Goal: Information Seeking & Learning: Learn about a topic

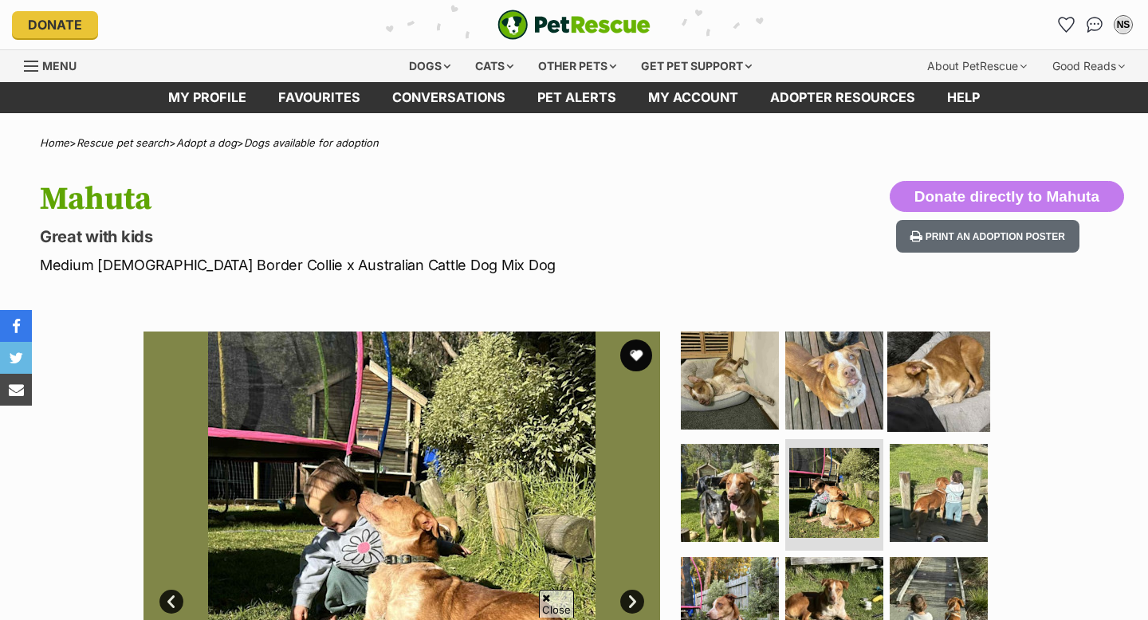
scroll to position [136, 0]
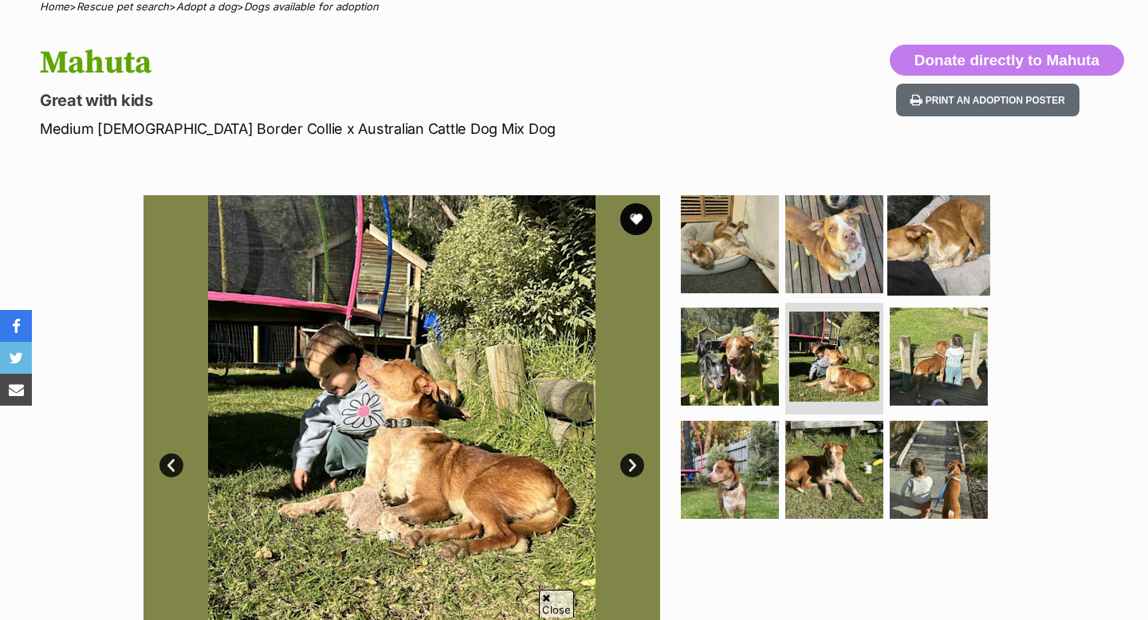
click at [922, 253] on img at bounding box center [938, 243] width 103 height 103
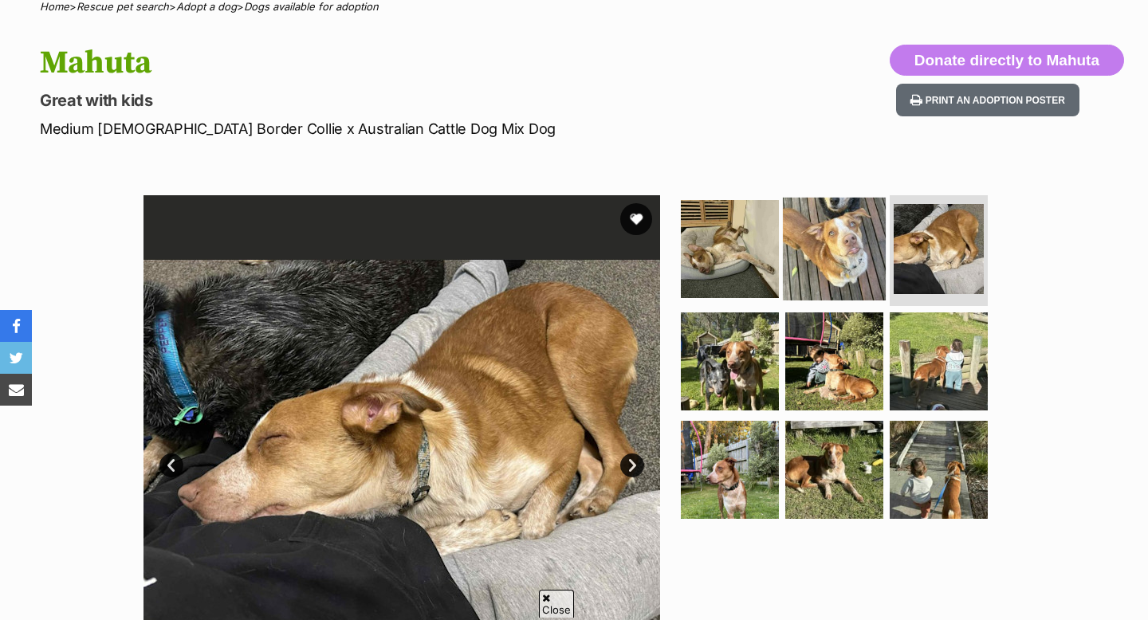
click at [830, 246] on img at bounding box center [834, 248] width 103 height 103
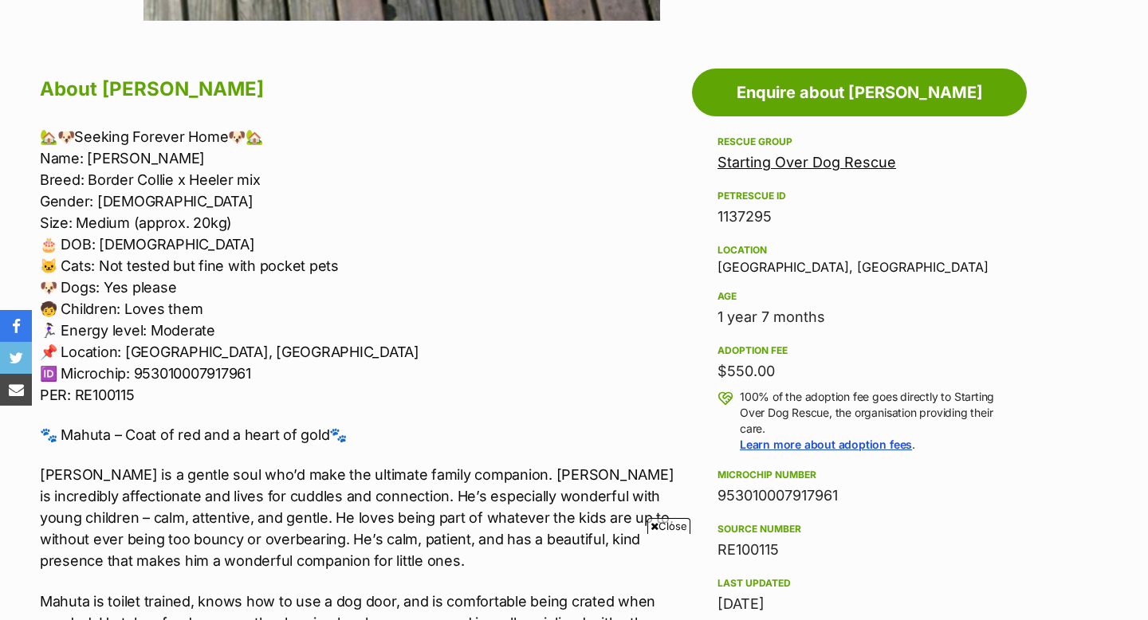
scroll to position [0, 0]
drag, startPoint x: 703, startPoint y: 309, endPoint x: 800, endPoint y: 342, distance: 102.1
click at [800, 342] on aside "Rescue group Starting Over Dog Rescue PetRescue ID 1137295 Location Badger Cree…" at bounding box center [859, 453] width 335 height 643
click at [441, 227] on p "🏡🐶Seeking Forever Home🐶🏡 Name: Mahuta Breed: Border Collie x Heeler mix Gender:…" at bounding box center [362, 266] width 644 height 280
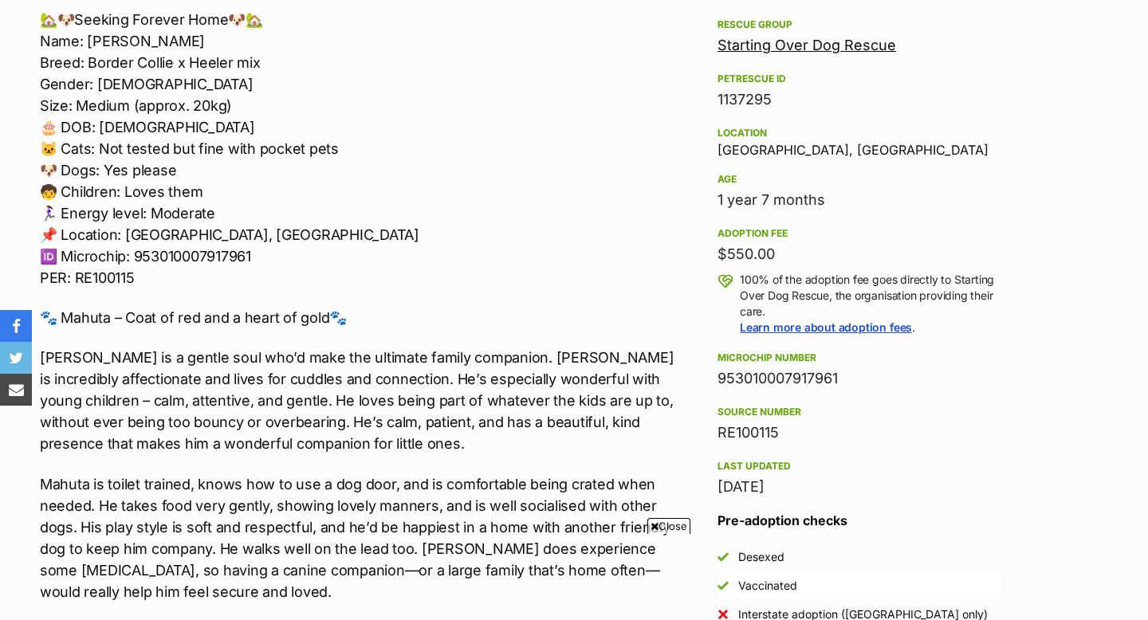
scroll to position [950, 0]
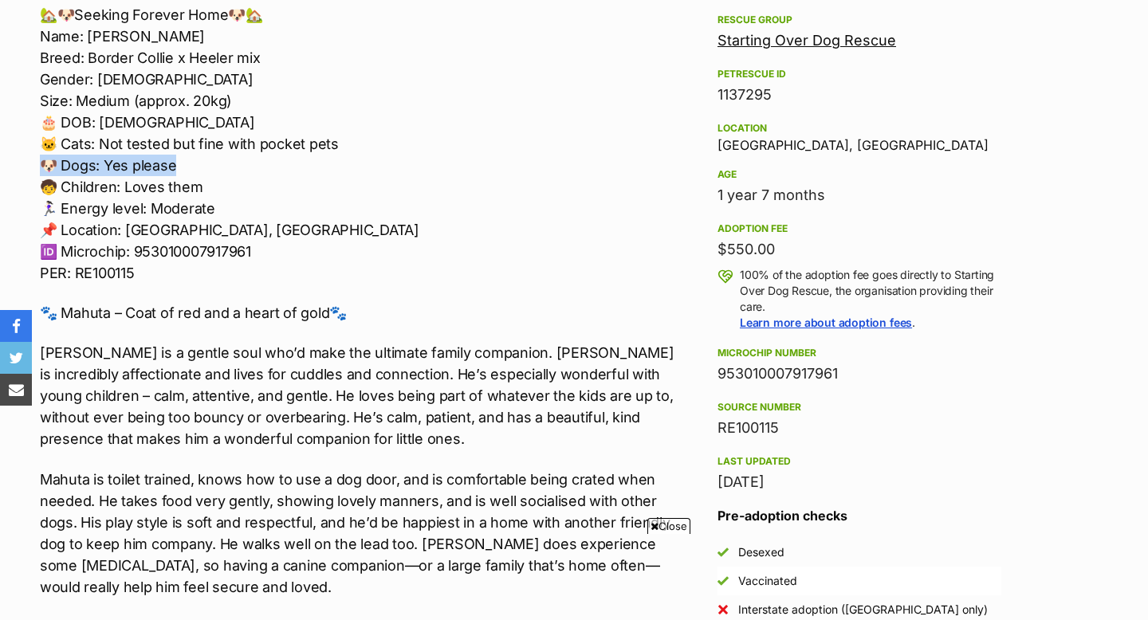
drag, startPoint x: 193, startPoint y: 161, endPoint x: 0, endPoint y: 181, distance: 194.0
drag, startPoint x: 234, startPoint y: 179, endPoint x: 1, endPoint y: 182, distance: 232.8
click at [214, 193] on p "🏡🐶Seeking Forever Home🐶🏡 Name: Mahuta Breed: Border Collie x Heeler mix Gender:…" at bounding box center [362, 144] width 644 height 280
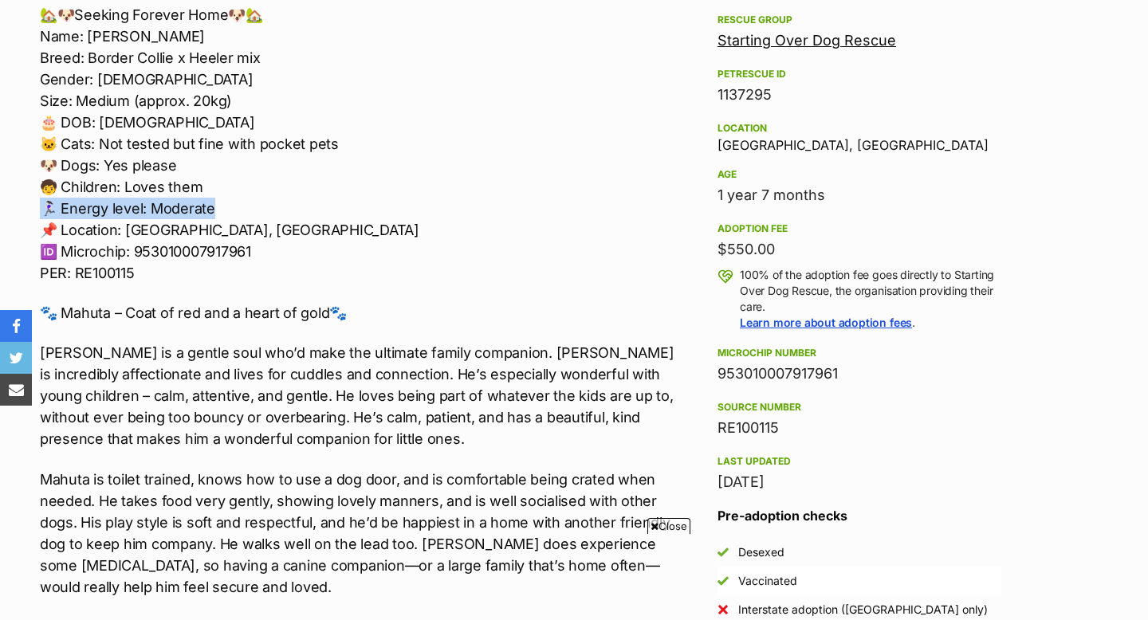
drag, startPoint x: 215, startPoint y: 200, endPoint x: 4, endPoint y: 204, distance: 211.3
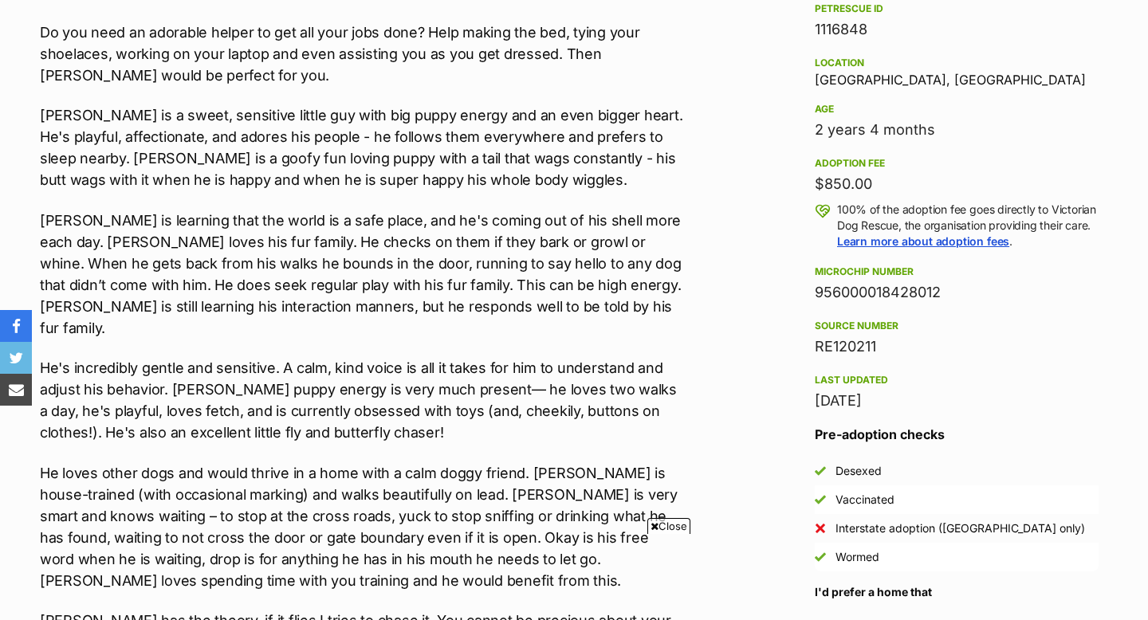
drag, startPoint x: 887, startPoint y: 183, endPoint x: 716, endPoint y: 183, distance: 171.4
